Goal: Find specific page/section

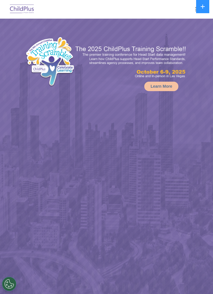
select select "MEDIUM"
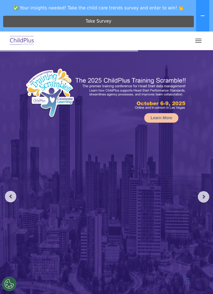
click at [196, 42] on button "button" at bounding box center [199, 40] width 12 height 9
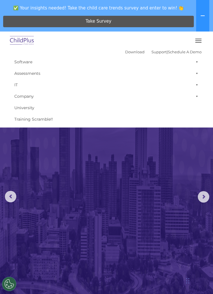
click at [106, 189] on img at bounding box center [106, 190] width 213 height 281
click at [209, 204] on img at bounding box center [106, 190] width 213 height 281
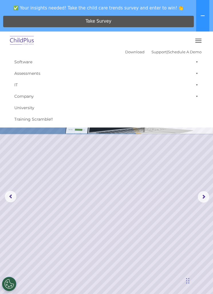
click at [209, 195] on rs-arrow at bounding box center [203, 196] width 11 height 11
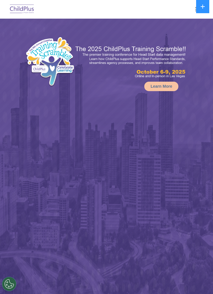
select select "MEDIUM"
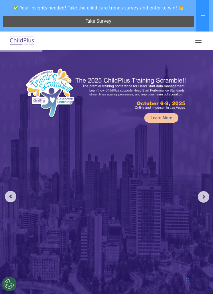
click at [203, 44] on button "button" at bounding box center [199, 40] width 12 height 9
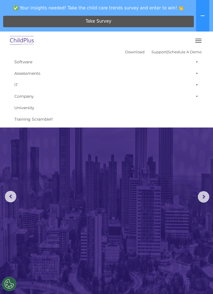
click at [25, 68] on link "Assessments" at bounding box center [106, 73] width 190 height 11
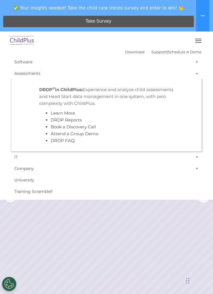
click at [203, 40] on button "button" at bounding box center [199, 40] width 12 height 9
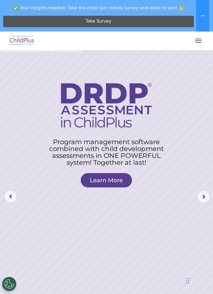
click at [201, 38] on button "button" at bounding box center [199, 40] width 12 height 9
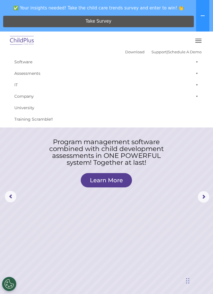
click at [205, 202] on rs-arrow at bounding box center [203, 196] width 11 height 11
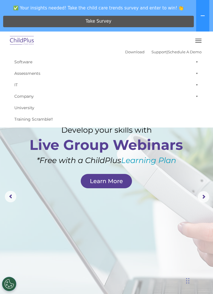
click at [203, 195] on rs-arrow at bounding box center [203, 196] width 11 height 11
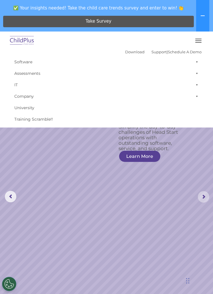
click at [207, 195] on rs-arrow at bounding box center [203, 196] width 11 height 11
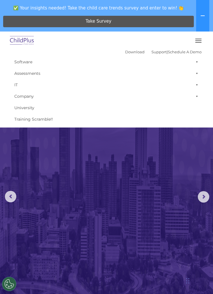
click at [208, 196] on rs-arrow at bounding box center [203, 196] width 11 height 11
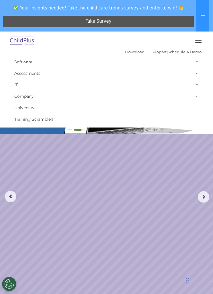
click at [206, 196] on rs-arrow at bounding box center [203, 196] width 11 height 11
